Goal: Information Seeking & Learning: Learn about a topic

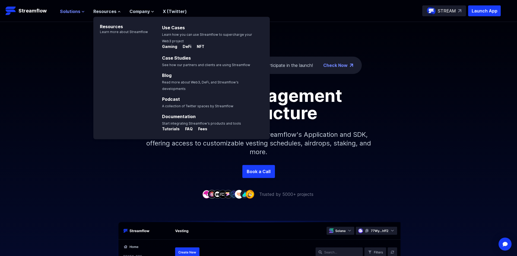
click at [72, 12] on span "Solutions" at bounding box center [70, 11] width 20 height 7
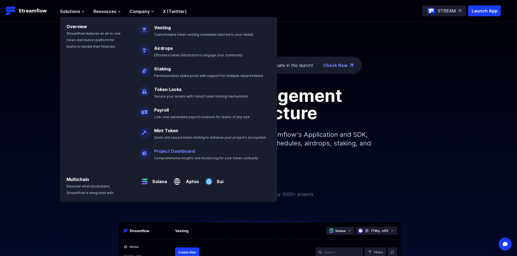
click at [176, 152] on link "Project Dashboard" at bounding box center [174, 151] width 41 height 5
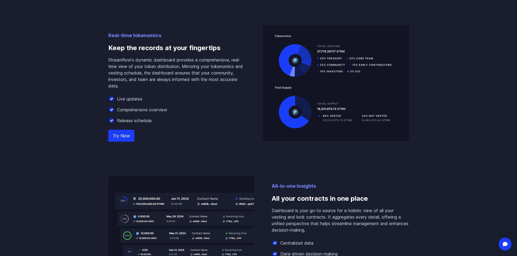
scroll to position [497, 0]
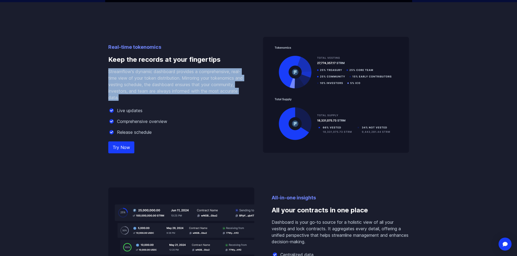
drag, startPoint x: 107, startPoint y: 72, endPoint x: 214, endPoint y: 98, distance: 110.0
click at [214, 98] on div "Real-time tokenomics Keep the records at your fingertips Streamflow's dynamic d…" at bounding box center [258, 153] width 309 height 302
click at [214, 98] on p "Streamflow's dynamic dashboard provides a comprehensive, real-time view of your…" at bounding box center [176, 84] width 137 height 33
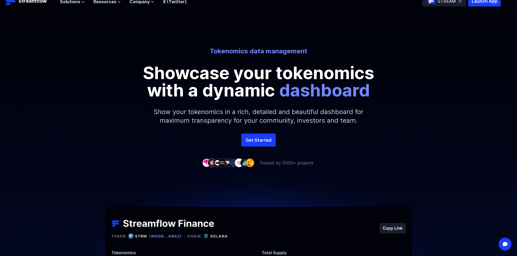
scroll to position [0, 0]
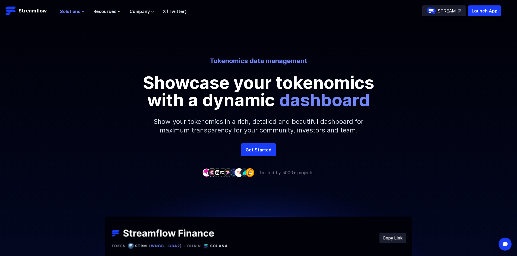
click at [82, 10] on icon at bounding box center [82, 11] width 3 height 3
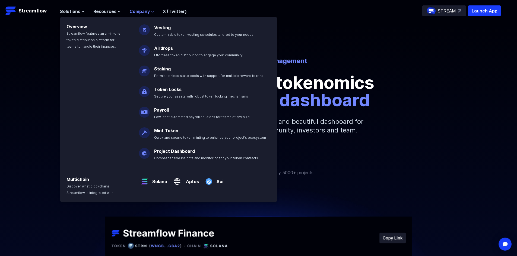
click at [151, 11] on icon at bounding box center [152, 11] width 3 height 3
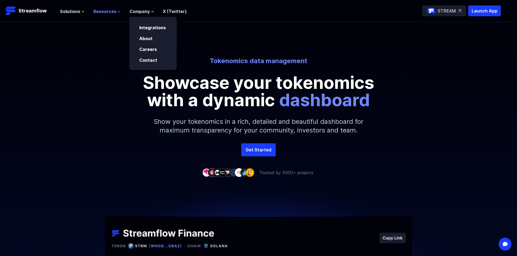
click at [119, 12] on icon at bounding box center [118, 11] width 3 height 3
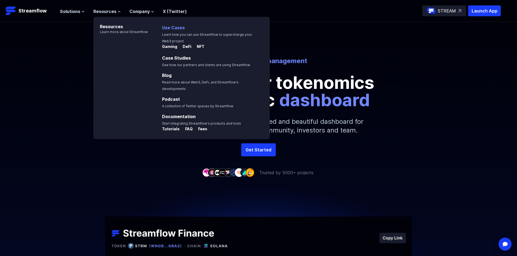
click at [175, 28] on link "Use Cases" at bounding box center [173, 27] width 23 height 5
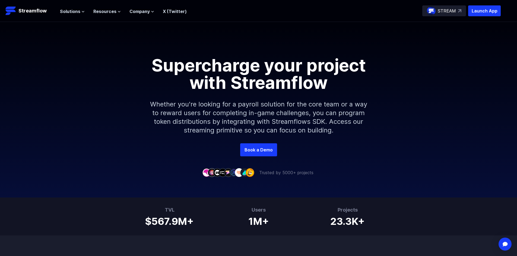
click at [116, 16] on div "Solutions Overview Streamflow features an all-in-one token distribution platfor…" at bounding box center [123, 10] width 127 height 11
click at [117, 13] on icon at bounding box center [118, 11] width 3 height 3
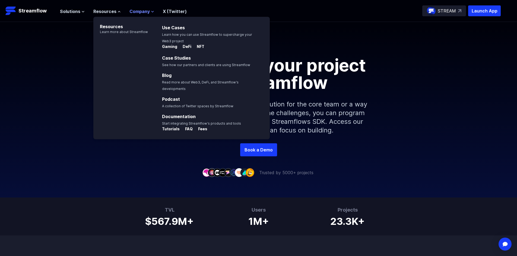
click at [135, 11] on span "Company" at bounding box center [139, 11] width 20 height 7
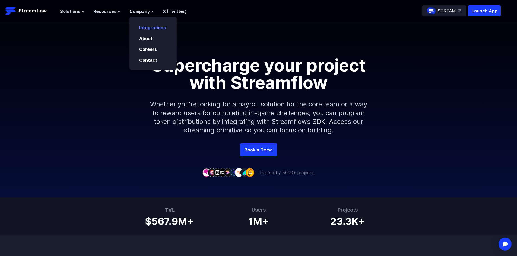
click at [153, 29] on link "Integrations" at bounding box center [152, 27] width 27 height 5
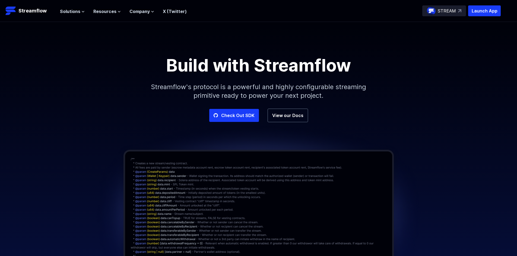
click at [84, 11] on ul "Solutions Overview Streamflow features an all-in-one token distribution platfor…" at bounding box center [123, 11] width 127 height 7
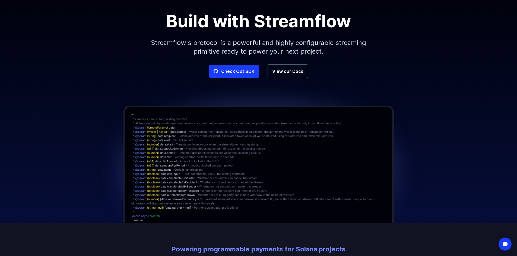
scroll to position [45, 0]
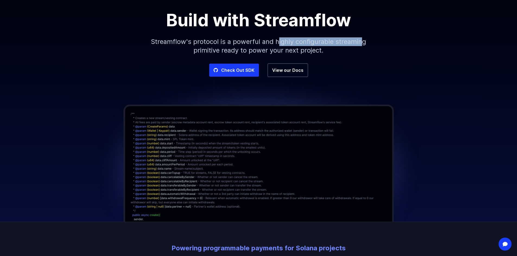
drag, startPoint x: 279, startPoint y: 42, endPoint x: 367, endPoint y: 45, distance: 88.2
click at [367, 45] on p "Streamflow's protocol is a powerful and highly configurable streaming primitive…" at bounding box center [258, 46] width 233 height 35
click at [290, 72] on link "View our Docs" at bounding box center [287, 70] width 40 height 14
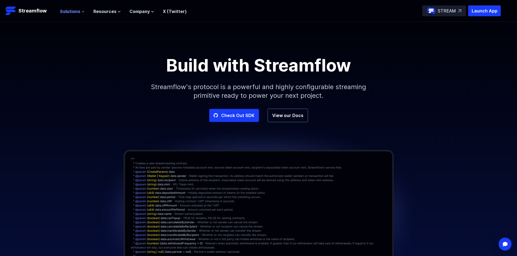
click at [81, 12] on icon at bounding box center [82, 11] width 3 height 3
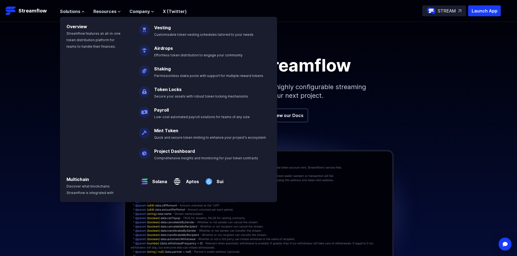
click at [160, 110] on link "Payroll" at bounding box center [161, 109] width 15 height 5
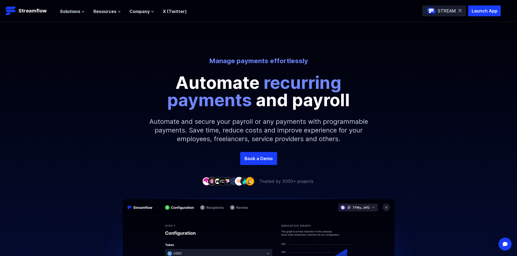
drag, startPoint x: 295, startPoint y: 30, endPoint x: 349, endPoint y: 47, distance: 56.1
click at [353, 36] on div "Manage payments effortlessly Automate recurring payments and payroll Automate a…" at bounding box center [258, 87] width 517 height 130
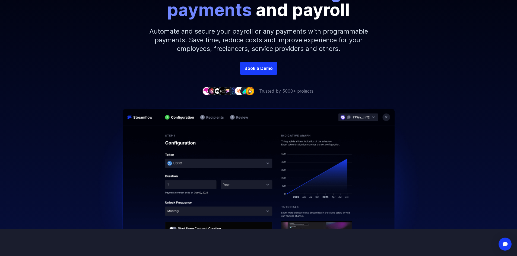
drag, startPoint x: 190, startPoint y: 37, endPoint x: 343, endPoint y: 46, distance: 153.2
click at [171, 35] on p "Automate and secure your payroll or any payments with programmable payments. Sa…" at bounding box center [258, 39] width 233 height 43
click at [145, 31] on p "Automate and secure your payroll or any payments with programmable payments. Sa…" at bounding box center [258, 39] width 233 height 43
click at [345, 46] on p "Automate and secure your payroll or any payments with programmable payments. Sa…" at bounding box center [258, 39] width 233 height 43
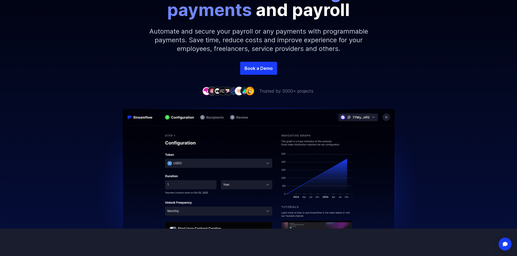
scroll to position [0, 0]
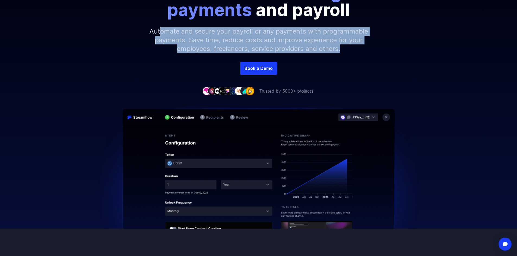
drag, startPoint x: 353, startPoint y: 50, endPoint x: 150, endPoint y: 33, distance: 203.6
click at [159, 30] on p "Automate and secure your payroll or any payments with programmable payments. Sa…" at bounding box center [258, 39] width 233 height 43
click at [149, 32] on p "Automate and secure your payroll or any payments with programmable payments. Sa…" at bounding box center [258, 39] width 233 height 43
drag, startPoint x: 169, startPoint y: 28, endPoint x: 351, endPoint y: 54, distance: 183.2
click at [351, 54] on p "Automate and secure your payroll or any payments with programmable payments. Sa…" at bounding box center [258, 39] width 233 height 43
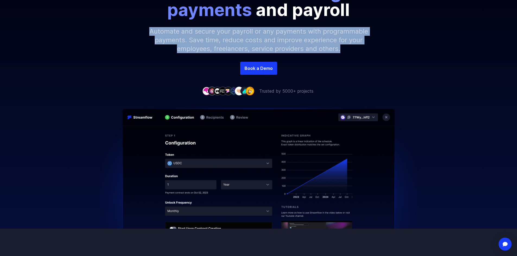
click at [348, 47] on p "Automate and secure your payroll or any payments with programmable payments. Sa…" at bounding box center [258, 39] width 233 height 43
drag, startPoint x: 345, startPoint y: 50, endPoint x: 152, endPoint y: 30, distance: 194.4
click at [152, 30] on p "Automate and secure your payroll or any payments with programmable payments. Sa…" at bounding box center [258, 39] width 233 height 43
drag, startPoint x: 151, startPoint y: 30, endPoint x: 348, endPoint y: 52, distance: 198.7
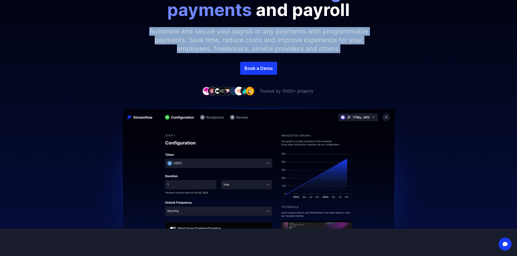
click at [348, 52] on p "Automate and secure your payroll or any payments with programmable payments. Sa…" at bounding box center [258, 39] width 233 height 43
click at [356, 49] on p "Automate and secure your payroll or any payments with programmable payments. Sa…" at bounding box center [258, 39] width 233 height 43
click at [346, 51] on p "Automate and secure your payroll or any payments with programmable payments. Sa…" at bounding box center [258, 39] width 233 height 43
drag, startPoint x: 353, startPoint y: 50, endPoint x: 145, endPoint y: 33, distance: 208.7
click at [145, 33] on p "Automate and secure your payroll or any payments with programmable payments. Sa…" at bounding box center [258, 39] width 233 height 43
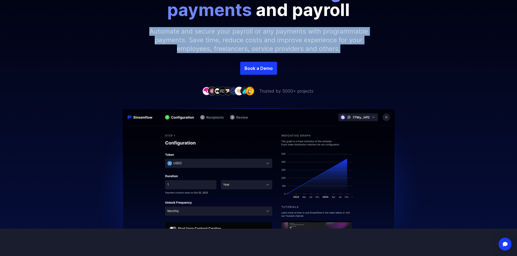
click at [149, 32] on p "Automate and secure your payroll or any payments with programmable payments. Sa…" at bounding box center [258, 39] width 233 height 43
drag, startPoint x: 136, startPoint y: 27, endPoint x: 348, endPoint y: 52, distance: 213.6
click at [348, 52] on div "Manage payments effortlessly Automate recurring payments and payroll Automate a…" at bounding box center [258, 13] width 517 height 95
click at [348, 52] on p "Automate and secure your payroll or any payments with programmable payments. Sa…" at bounding box center [258, 39] width 233 height 43
drag, startPoint x: 245, startPoint y: 52, endPoint x: 128, endPoint y: 27, distance: 120.2
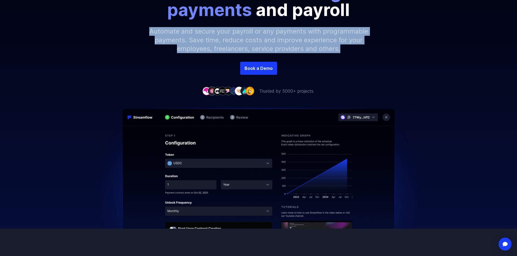
click at [128, 27] on div "Manage payments effortlessly Automate recurring payments and payroll Automate a…" at bounding box center [258, 13] width 517 height 95
click at [168, 41] on p "Automate and secure your payroll or any payments with programmable payments. Sa…" at bounding box center [258, 39] width 233 height 43
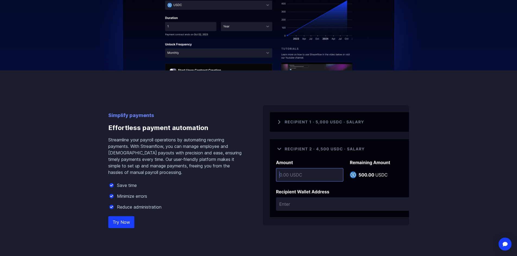
scroll to position [316, 0]
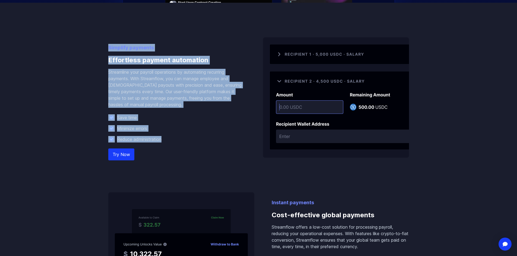
drag, startPoint x: 107, startPoint y: 45, endPoint x: 162, endPoint y: 139, distance: 109.7
click at [162, 139] on div "Simplify payments Effortless payment automation Streamline your payroll operati…" at bounding box center [258, 156] width 309 height 306
click at [168, 136] on div "Reduce administration" at bounding box center [176, 139] width 137 height 7
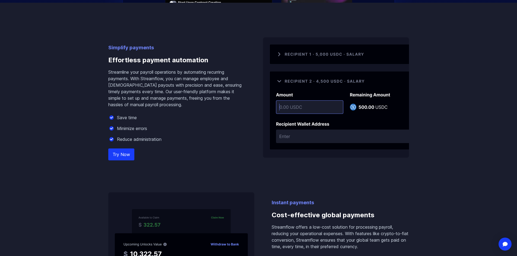
click at [206, 144] on div "Simplify payments Effortless payment automation Streamline your payroll operati…" at bounding box center [176, 101] width 137 height 114
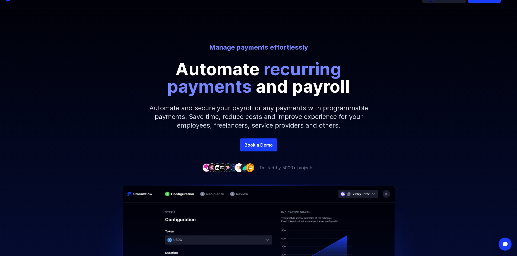
scroll to position [0, 0]
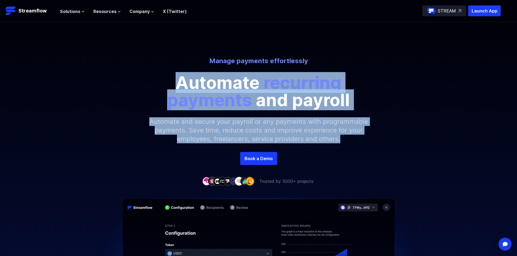
drag, startPoint x: 165, startPoint y: 79, endPoint x: 342, endPoint y: 139, distance: 187.0
click at [342, 139] on div "Manage payments effortlessly Automate recurring payments and payroll Automate a…" at bounding box center [258, 104] width 517 height 95
click at [345, 140] on p "Automate and secure your payroll or any payments with programmable payments. Sa…" at bounding box center [258, 130] width 233 height 43
drag, startPoint x: 341, startPoint y: 141, endPoint x: 170, endPoint y: 83, distance: 180.0
click at [170, 83] on div "Manage payments effortlessly Automate recurring payments and payroll Automate a…" at bounding box center [258, 104] width 517 height 95
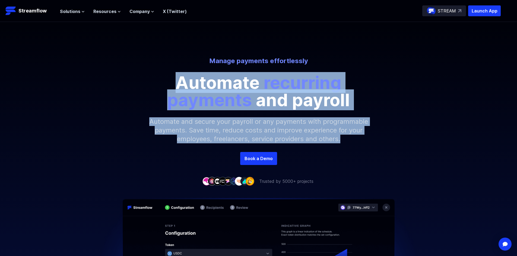
click at [171, 80] on p "Automate recurring payments and payroll" at bounding box center [258, 91] width 244 height 35
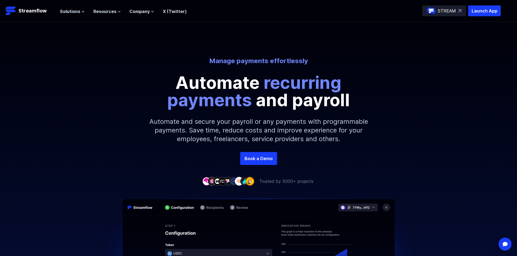
click at [162, 88] on p "Automate recurring payments and payroll" at bounding box center [258, 91] width 244 height 35
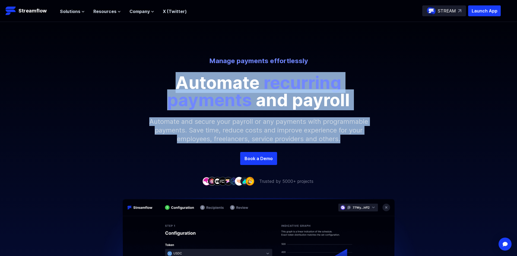
drag, startPoint x: 161, startPoint y: 76, endPoint x: 357, endPoint y: 140, distance: 206.6
click at [357, 140] on div "Manage payments effortlessly Automate recurring payments and payroll Automate a…" at bounding box center [258, 104] width 517 height 95
click at [357, 140] on p "Automate and secure your payroll or any payments with programmable payments. Sa…" at bounding box center [258, 130] width 233 height 43
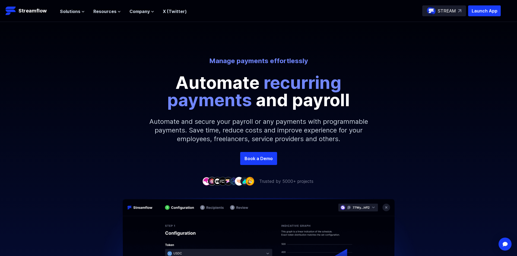
click at [357, 140] on p "Automate and secure your payroll or any payments with programmable payments. Sa…" at bounding box center [258, 130] width 233 height 43
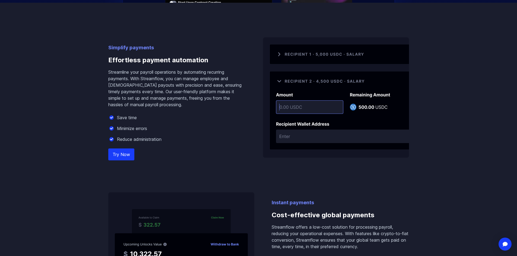
scroll to position [271, 0]
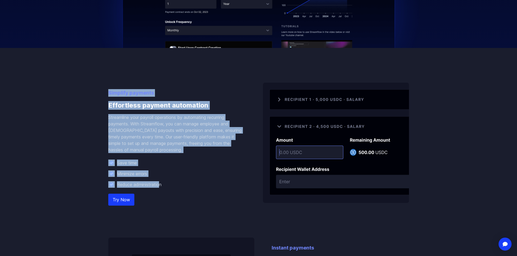
drag, startPoint x: 105, startPoint y: 91, endPoint x: 162, endPoint y: 184, distance: 108.4
click at [162, 184] on div "Simplify payments Effortless payment automation Streamline your payroll operati…" at bounding box center [258, 201] width 309 height 306
click at [164, 184] on div "Reduce administration" at bounding box center [176, 184] width 137 height 7
drag, startPoint x: 165, startPoint y: 184, endPoint x: 105, endPoint y: 101, distance: 102.4
click at [105, 94] on div "Simplify payments Effortless payment automation Streamline your payroll operati…" at bounding box center [258, 201] width 309 height 306
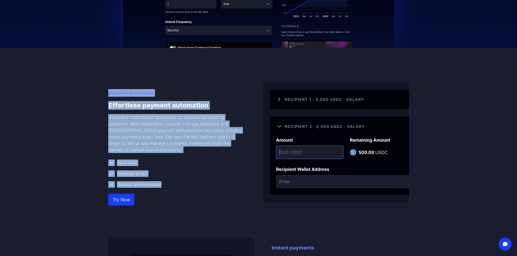
click at [104, 90] on div "Simplify payments Effortless payment automation Streamline your payroll operati…" at bounding box center [258, 201] width 309 height 306
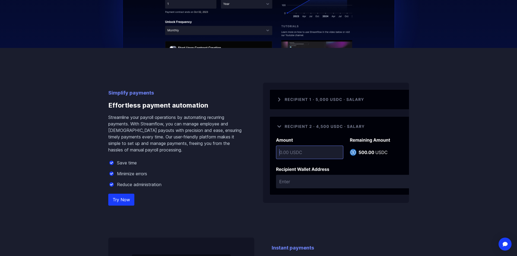
click at [104, 87] on div "Simplify payments Effortless payment automation Streamline your payroll operati…" at bounding box center [258, 201] width 309 height 306
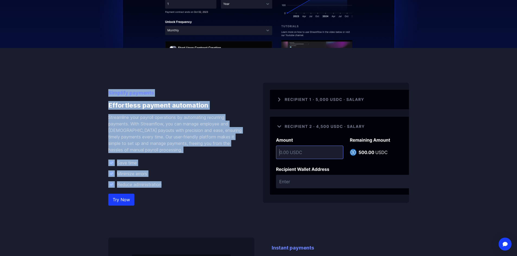
drag, startPoint x: 101, startPoint y: 88, endPoint x: 172, endPoint y: 179, distance: 116.1
click at [174, 180] on div "Save time Minimize errors Reduce administration" at bounding box center [176, 174] width 137 height 28
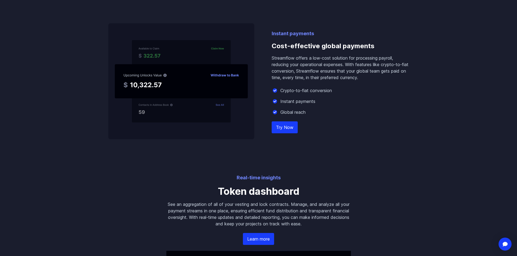
scroll to position [452, 0]
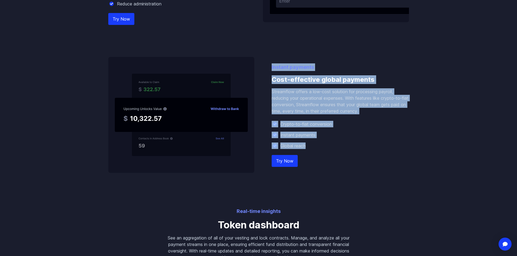
drag, startPoint x: 270, startPoint y: 65, endPoint x: 319, endPoint y: 144, distance: 93.2
click at [319, 144] on div "Instant payments Cost-effective global payments Streamflow offers a low-cost so…" at bounding box center [258, 115] width 300 height 116
click at [322, 149] on div "Instant payments Cost-effective global payments Streamflow offers a low-cost so…" at bounding box center [339, 118] width 137 height 110
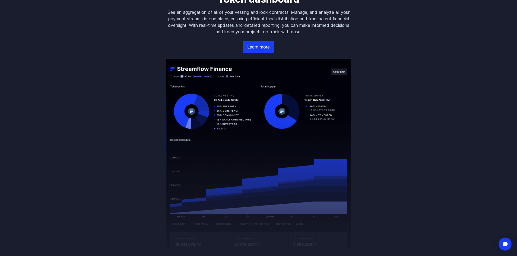
scroll to position [633, 0]
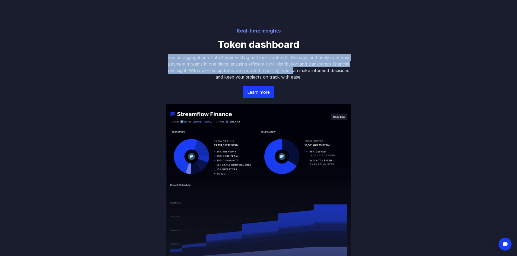
drag, startPoint x: 168, startPoint y: 56, endPoint x: 353, endPoint y: 70, distance: 186.0
click at [353, 70] on div "Real-time insights Token dashboard See an aggregation of all of your vesting an…" at bounding box center [258, 160] width 197 height 267
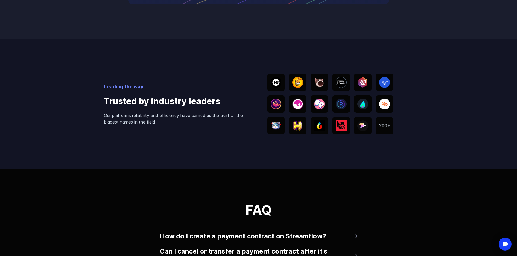
scroll to position [723, 0]
